Goal: Task Accomplishment & Management: Use online tool/utility

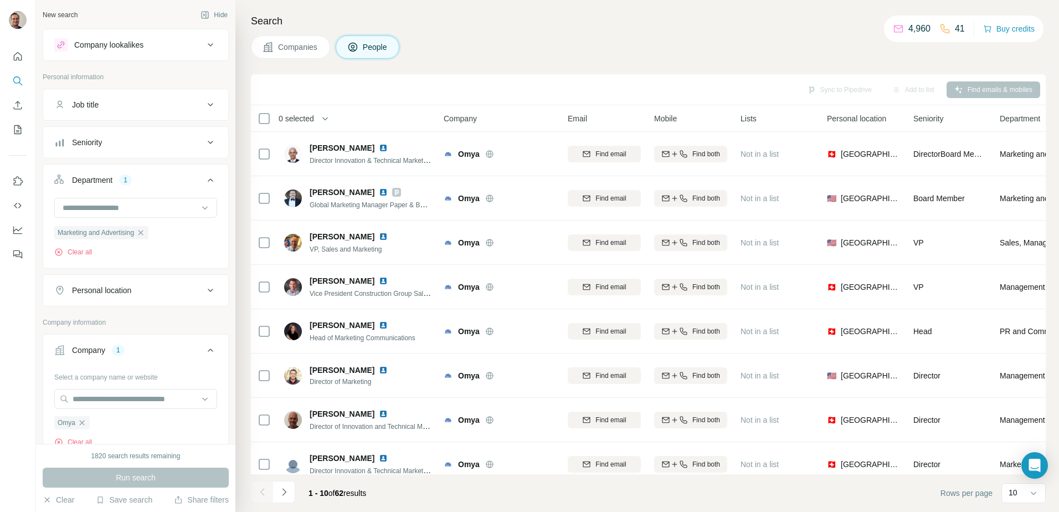
scroll to position [55, 0]
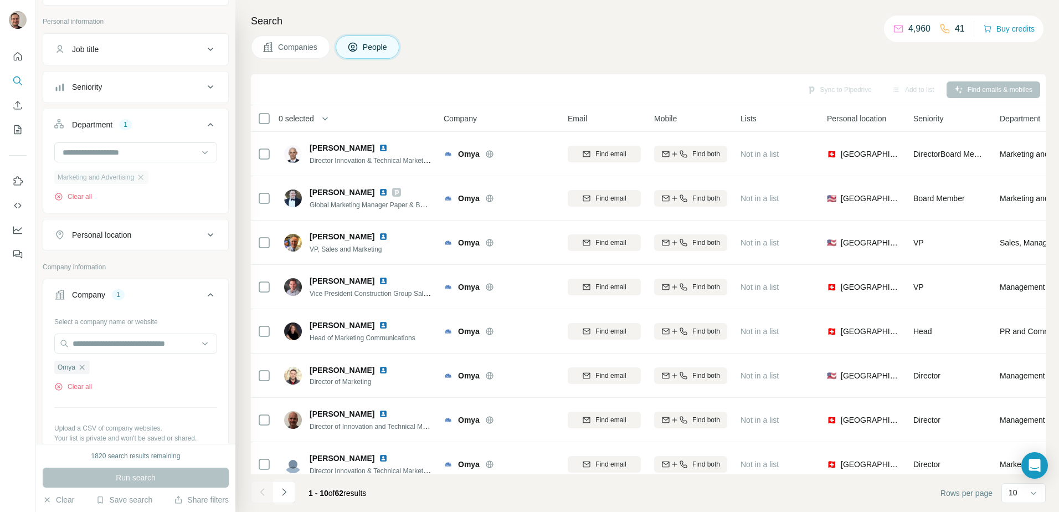
click at [142, 178] on div "Marketing and Advertising" at bounding box center [101, 177] width 94 height 13
click at [83, 368] on icon "button" at bounding box center [82, 366] width 5 height 5
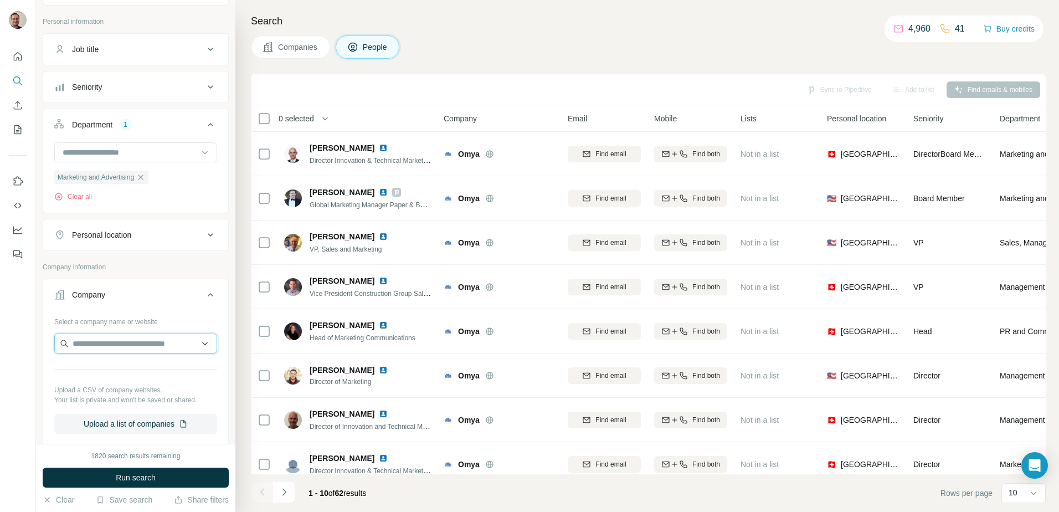
click at [99, 346] on input "text" at bounding box center [135, 343] width 163 height 20
click at [143, 173] on icon "button" at bounding box center [140, 177] width 9 height 9
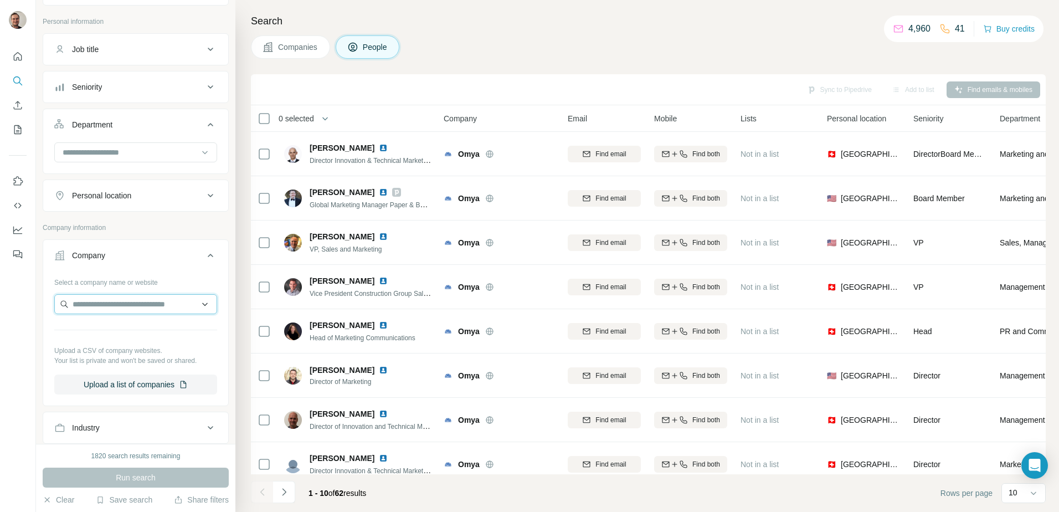
click at [118, 302] on input "text" at bounding box center [135, 304] width 163 height 20
type input "**********"
click at [114, 327] on p "Saleplas S.L." at bounding box center [112, 328] width 53 height 11
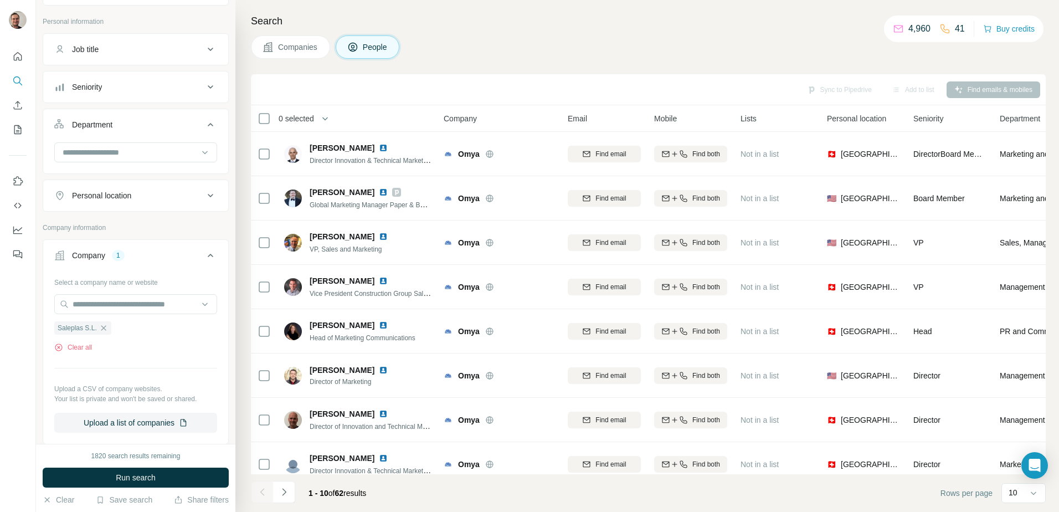
click at [131, 476] on span "Run search" at bounding box center [136, 477] width 40 height 11
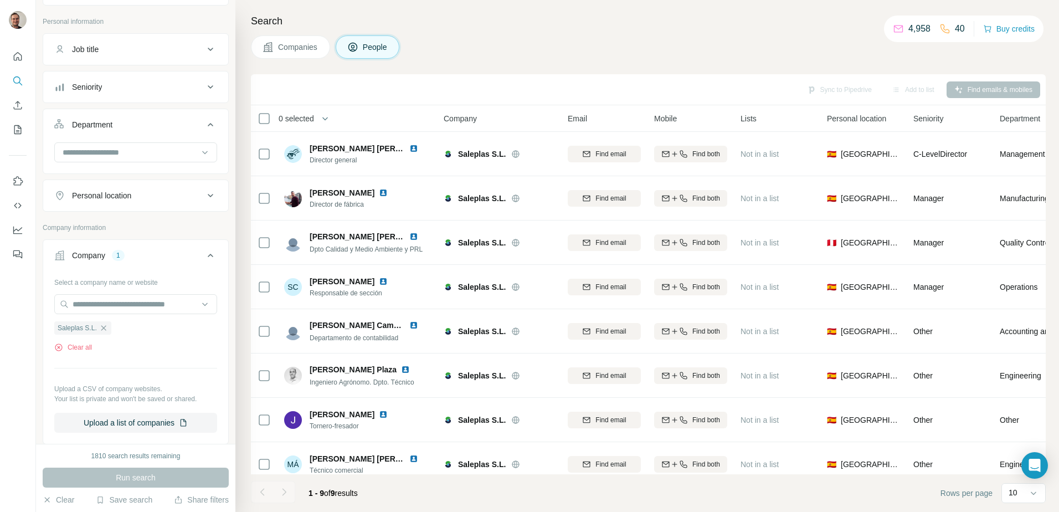
click at [168, 481] on div "Run search" at bounding box center [136, 478] width 186 height 20
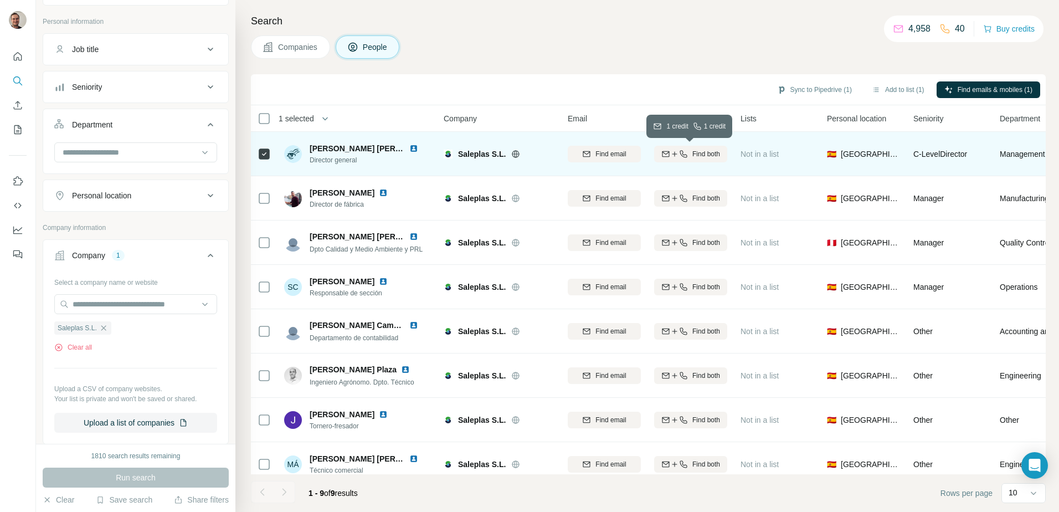
click at [705, 152] on span "Find both" at bounding box center [706, 154] width 28 height 10
click at [813, 92] on button "Sync to Pipedrive (1)" at bounding box center [814, 89] width 90 height 17
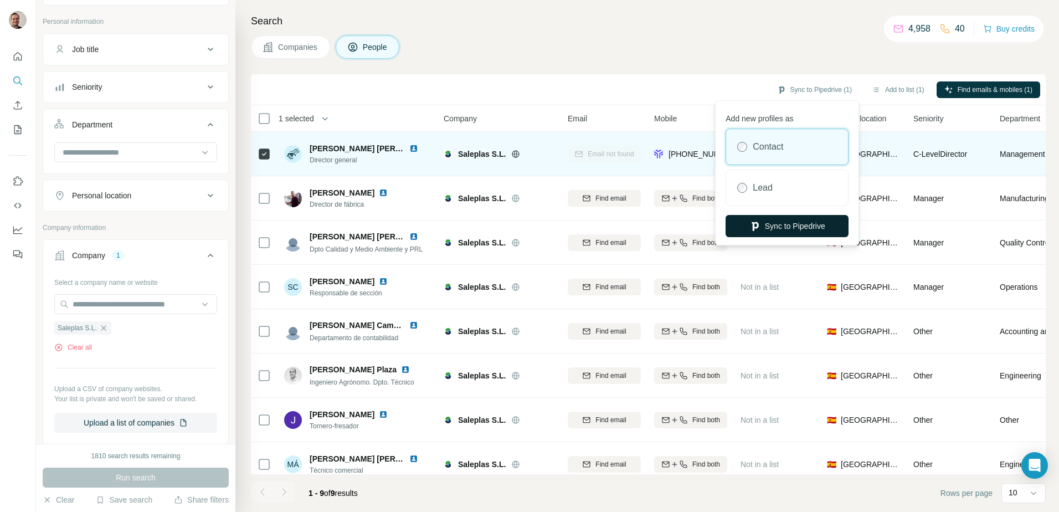
click at [785, 230] on button "Sync to Pipedrive" at bounding box center [787, 226] width 123 height 22
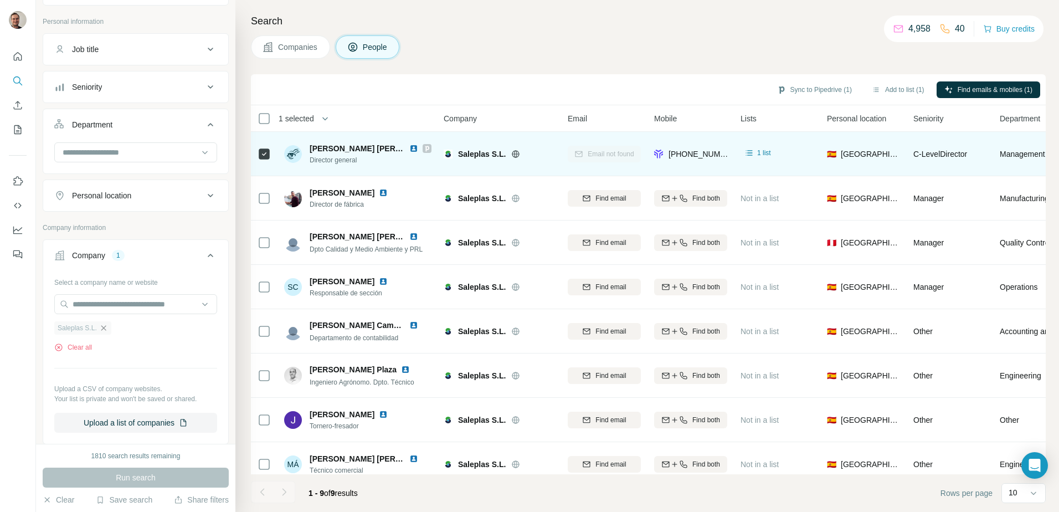
click at [101, 327] on icon "button" at bounding box center [103, 327] width 9 height 9
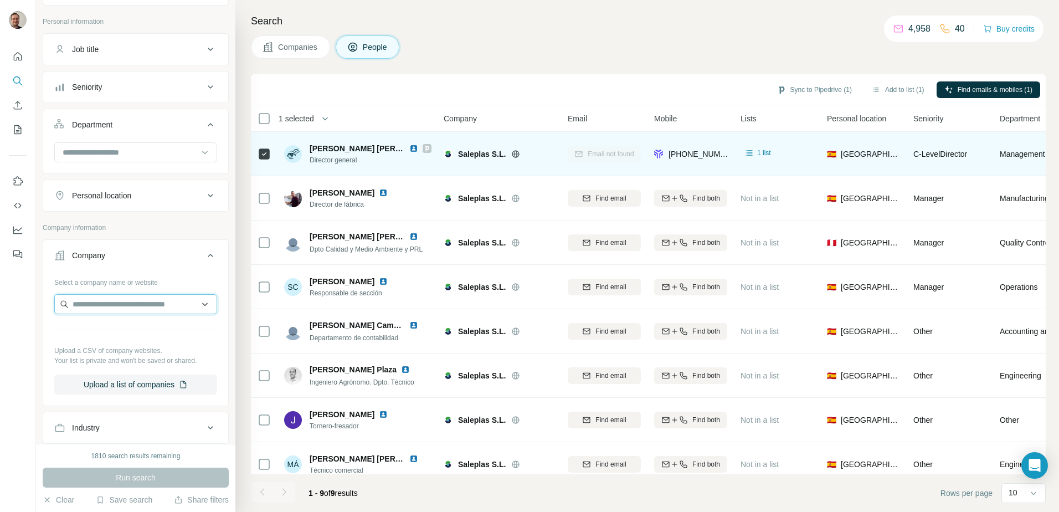
click at [92, 297] on input "text" at bounding box center [135, 304] width 163 height 20
type input "**********"
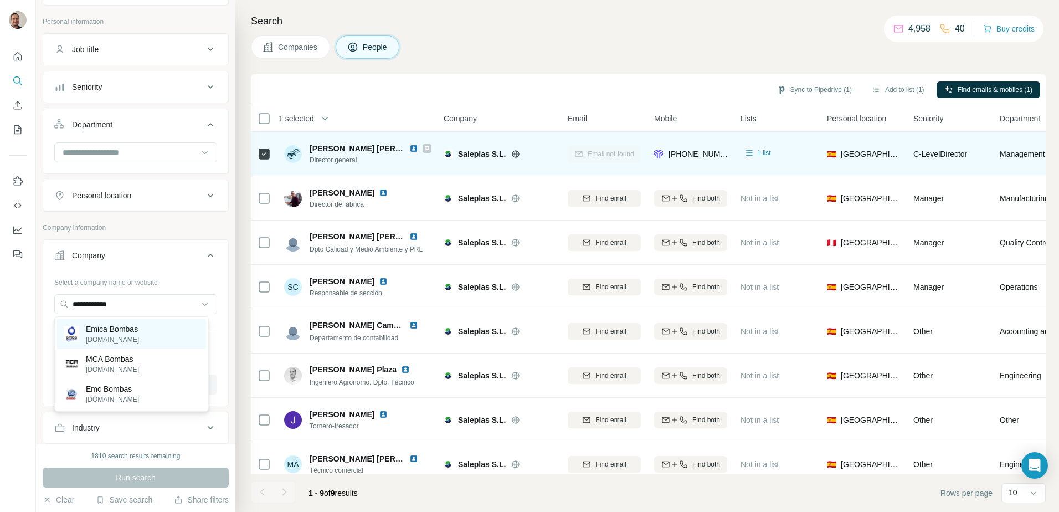
click at [123, 325] on p "Emica Bombas" at bounding box center [112, 328] width 53 height 11
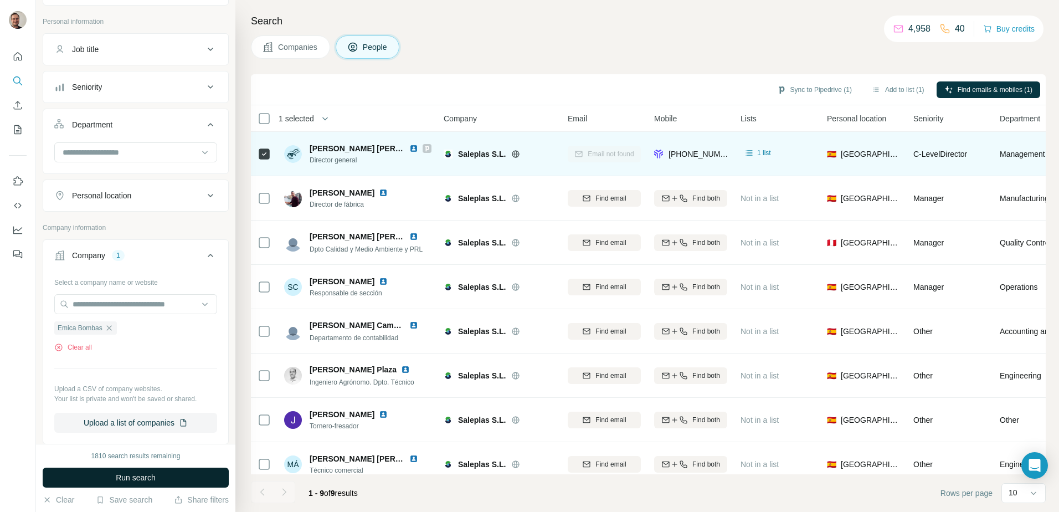
click at [196, 480] on button "Run search" at bounding box center [136, 478] width 186 height 20
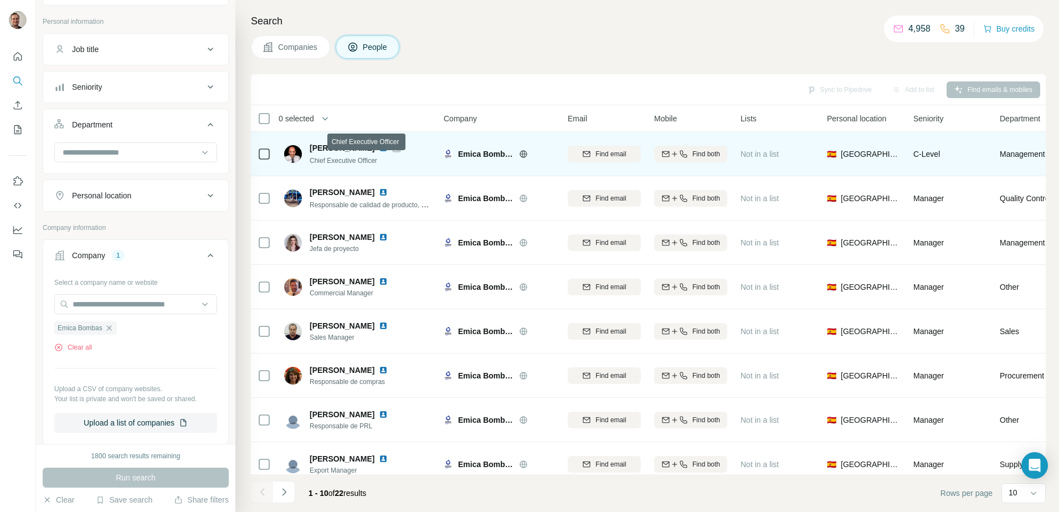
scroll to position [106, 0]
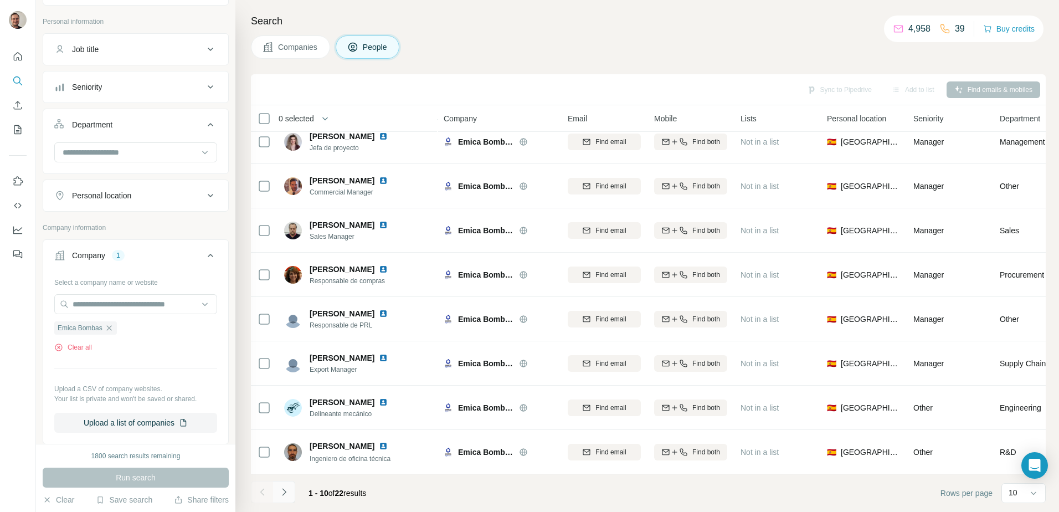
click at [285, 493] on icon "Navigate to next page" at bounding box center [284, 491] width 11 height 11
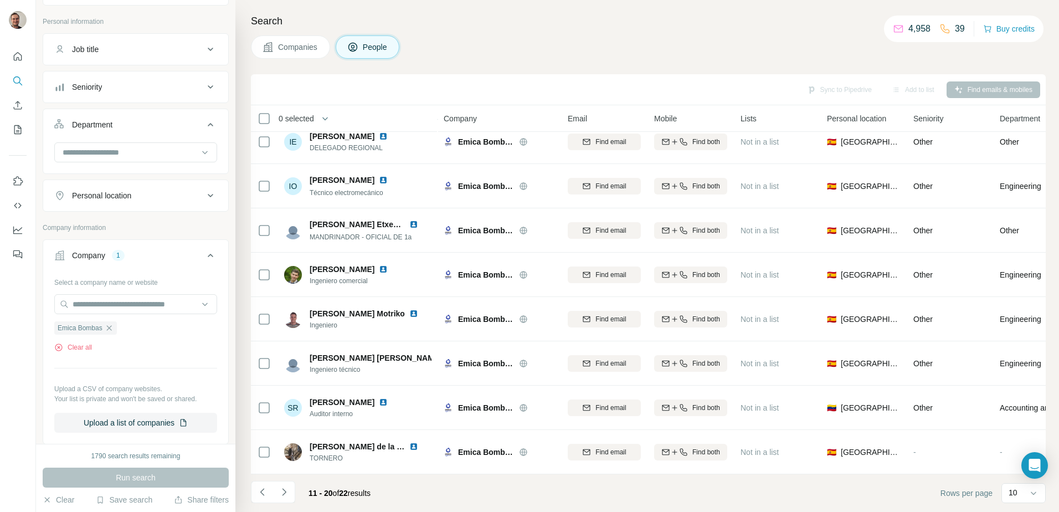
click at [280, 492] on icon "Navigate to next page" at bounding box center [284, 491] width 11 height 11
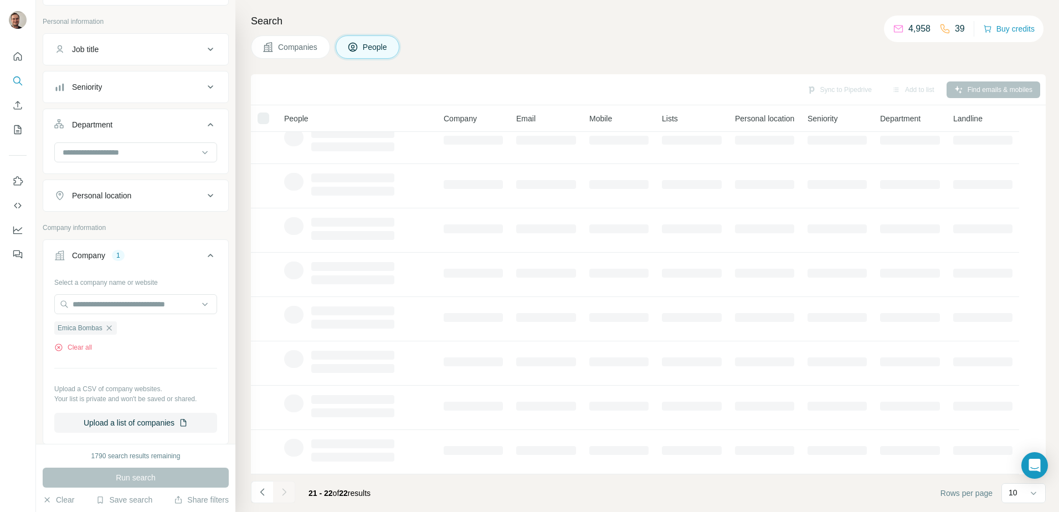
scroll to position [0, 0]
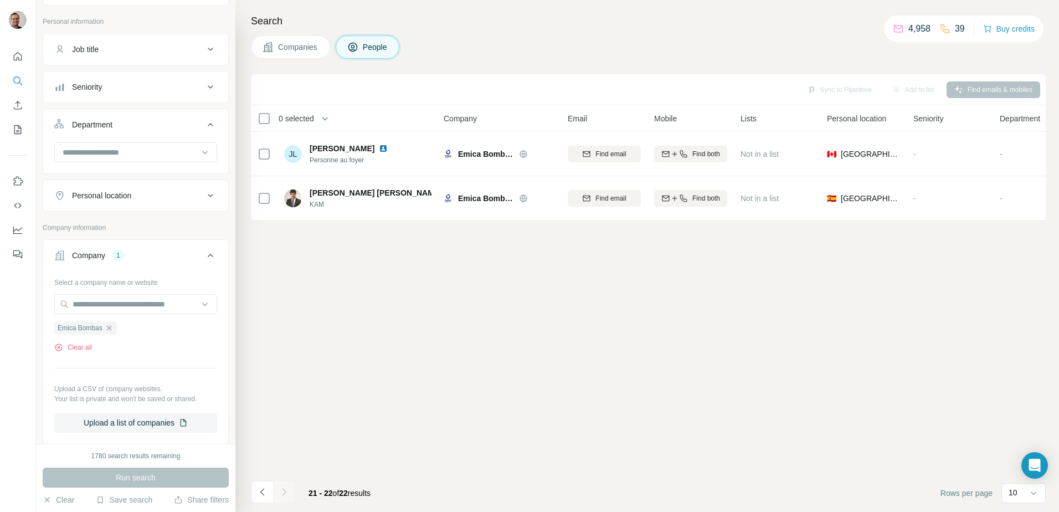
click at [112, 326] on icon "button" at bounding box center [109, 327] width 9 height 9
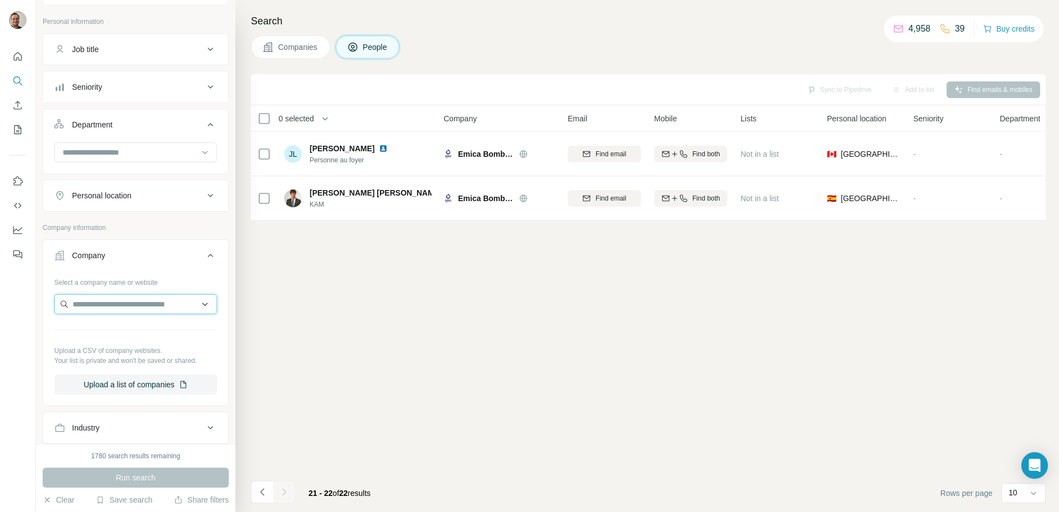
click at [109, 308] on input "text" at bounding box center [135, 304] width 163 height 20
type input "******"
click at [107, 326] on p "TTV Válvulas" at bounding box center [112, 328] width 53 height 11
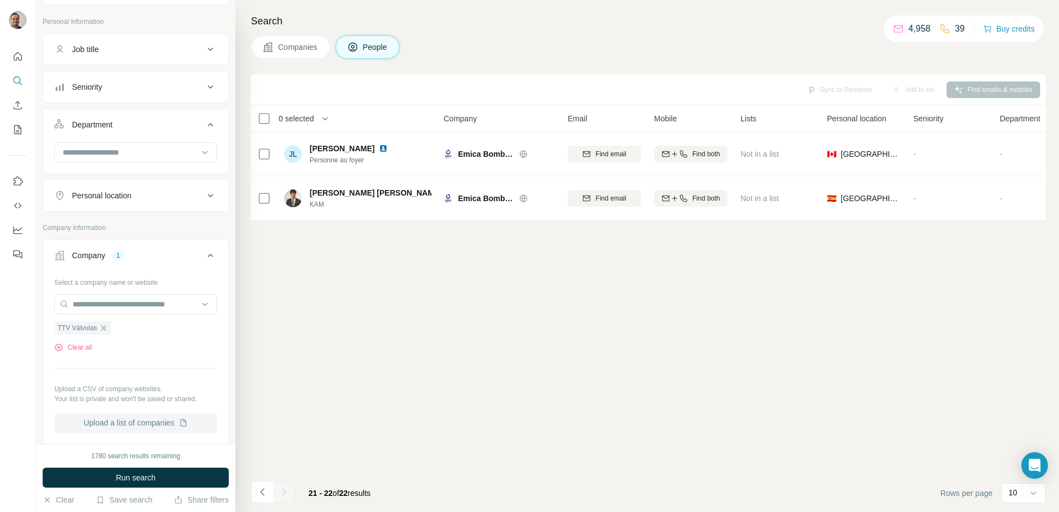
click at [129, 425] on button "Upload a list of companies" at bounding box center [135, 423] width 163 height 20
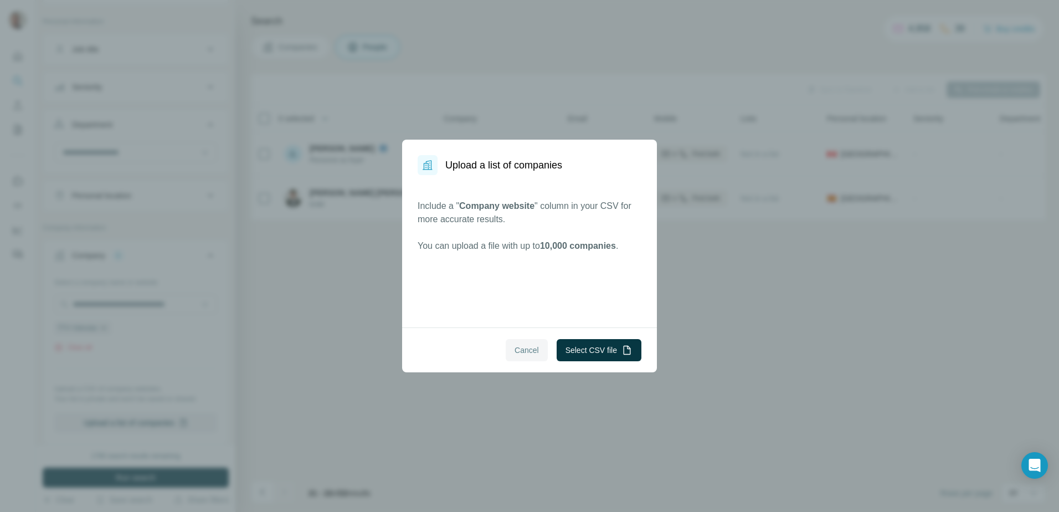
click at [518, 352] on span "Cancel" at bounding box center [527, 350] width 24 height 11
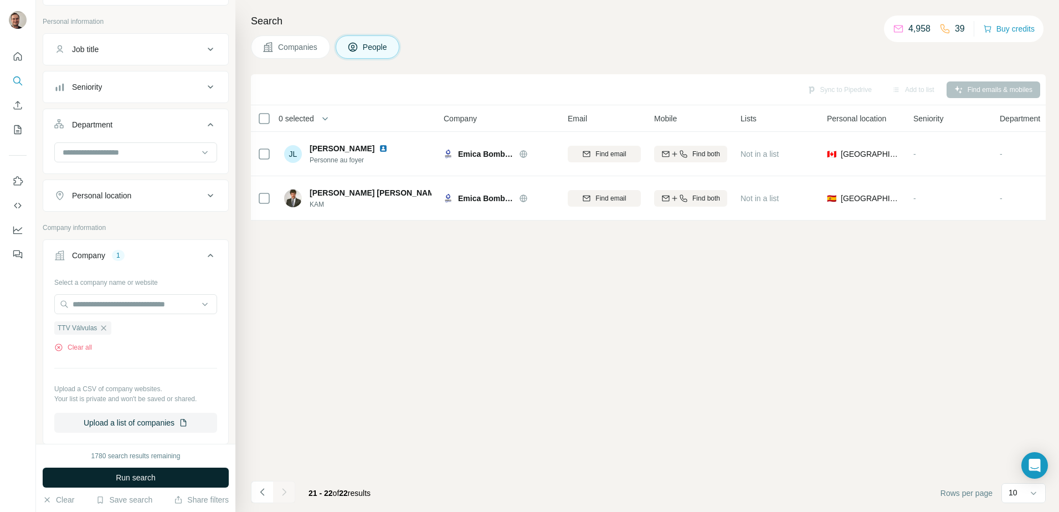
click at [189, 477] on button "Run search" at bounding box center [136, 478] width 186 height 20
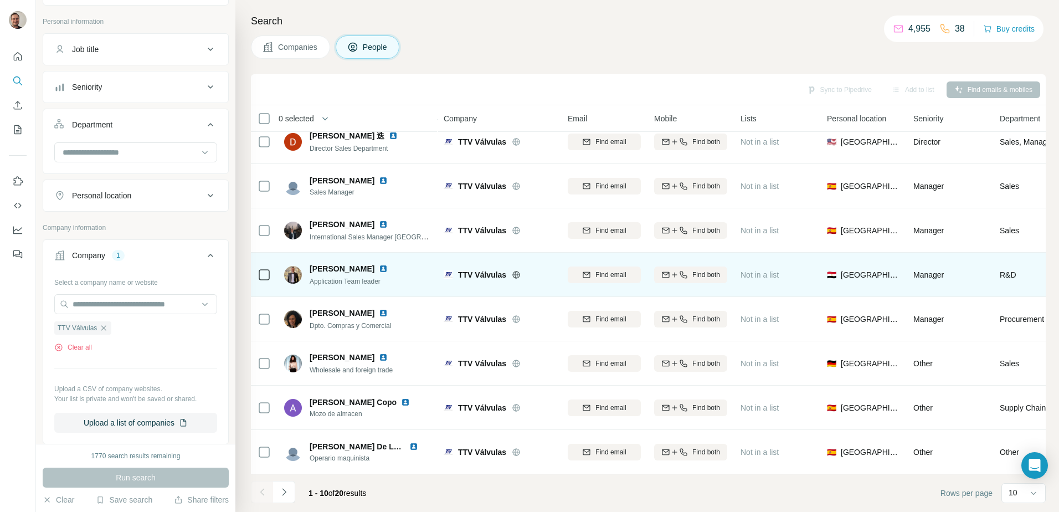
scroll to position [106, 0]
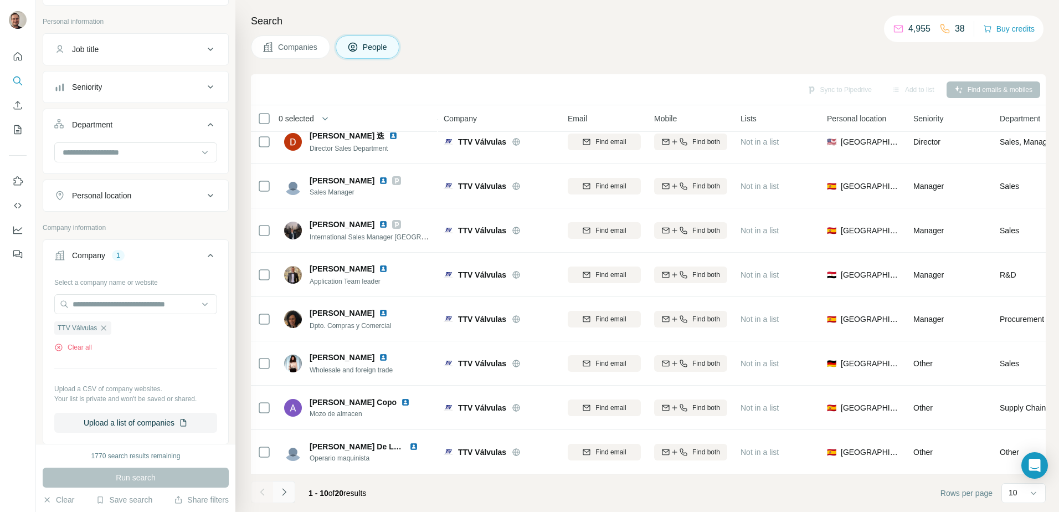
click at [286, 496] on icon "Navigate to next page" at bounding box center [284, 491] width 11 height 11
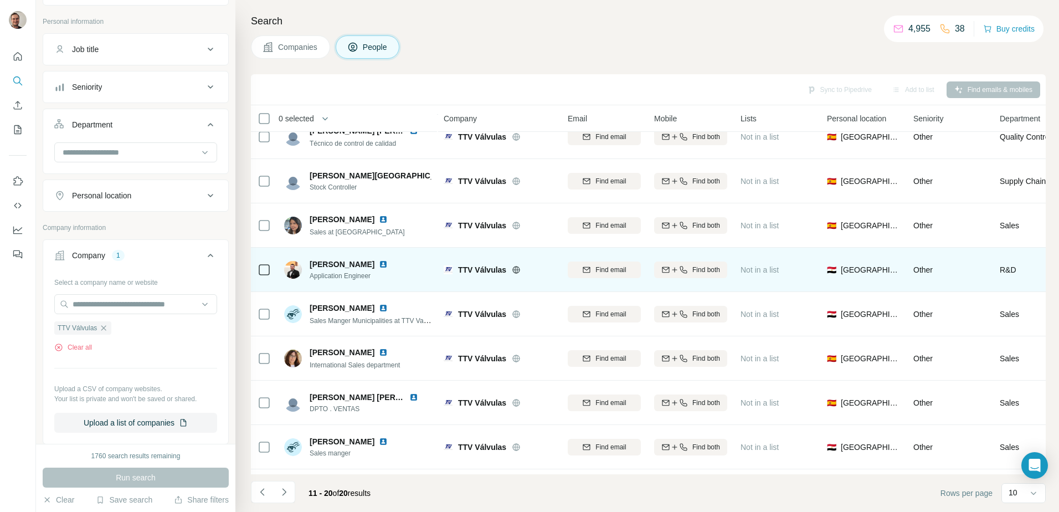
scroll to position [0, 0]
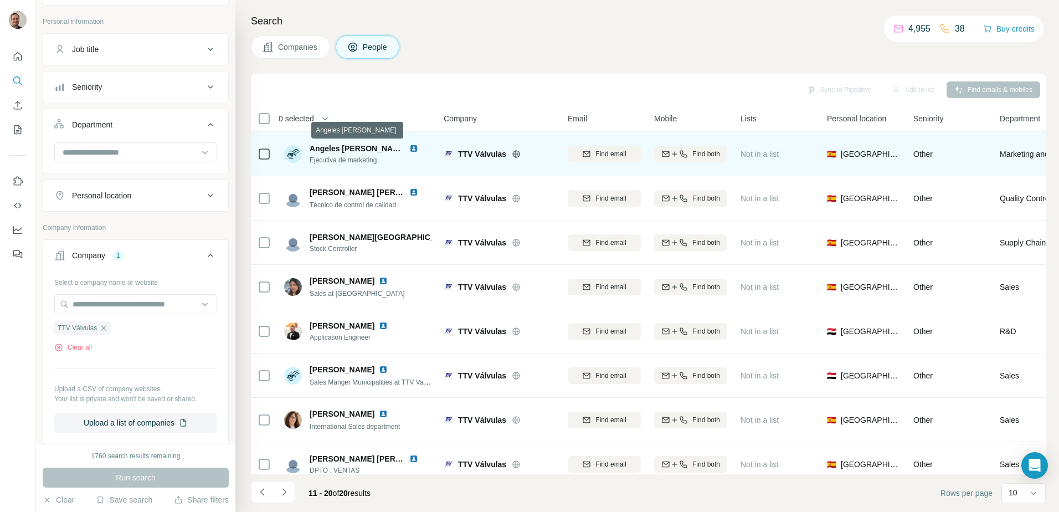
click at [350, 149] on span "Angeles [PERSON_NAME]" at bounding box center [358, 148] width 97 height 9
click at [700, 151] on span "Find both" at bounding box center [706, 154] width 28 height 10
